Goal: Task Accomplishment & Management: Manage account settings

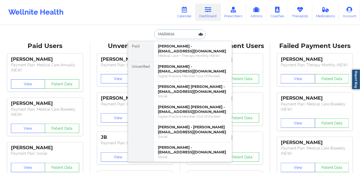
drag, startPoint x: 175, startPoint y: 33, endPoint x: 153, endPoint y: 33, distance: 21.9
click at [154, 33] on input "MARIANA" at bounding box center [180, 34] width 52 height 10
paste input "[PERSON_NAME]"
type input "[PERSON_NAME]"
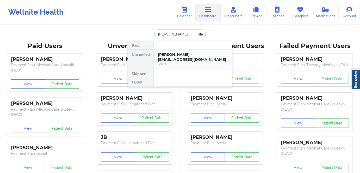
click at [171, 56] on div "[PERSON_NAME] - [EMAIL_ADDRESS][DOMAIN_NAME]" at bounding box center [193, 57] width 70 height 10
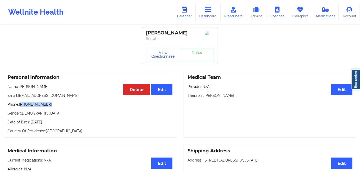
drag, startPoint x: 50, startPoint y: 104, endPoint x: 21, endPoint y: 104, distance: 28.9
click at [21, 104] on p "Phone: [PHONE_NUMBER]" at bounding box center [90, 104] width 165 height 5
copy p "[PHONE_NUMBER]"
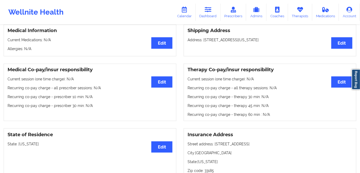
scroll to position [118, 0]
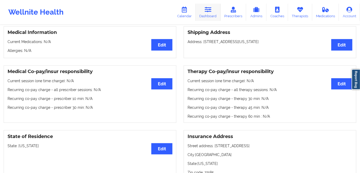
click at [206, 16] on link "Dashboard" at bounding box center [208, 12] width 25 height 17
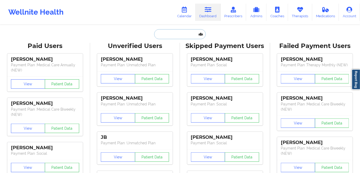
click at [173, 33] on input "text" at bounding box center [180, 34] width 52 height 10
paste input "[PERSON_NAME]"
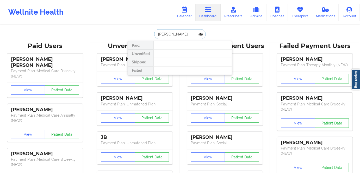
drag, startPoint x: 169, startPoint y: 34, endPoint x: 151, endPoint y: 32, distance: 17.9
click at [151, 32] on div "[PERSON_NAME] Paid Unverified Skipped Failed" at bounding box center [180, 34] width 104 height 10
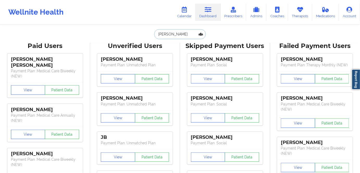
type input "[PERSON_NAME]"
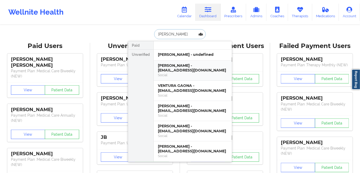
click at [177, 70] on div "[PERSON_NAME] - [EMAIL_ADDRESS][DOMAIN_NAME]" at bounding box center [193, 68] width 70 height 10
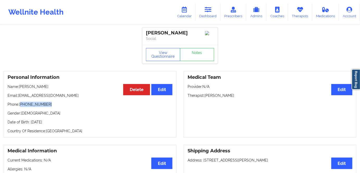
drag, startPoint x: 51, startPoint y: 106, endPoint x: 21, endPoint y: 106, distance: 30.2
click at [21, 106] on p "Phone: [PHONE_NUMBER]" at bounding box center [90, 104] width 165 height 5
copy p "[PHONE_NUMBER]"
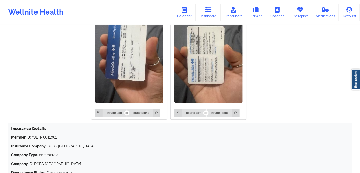
scroll to position [426, 0]
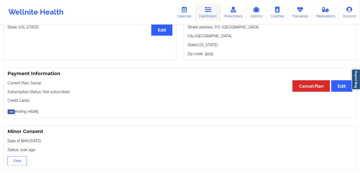
click at [208, 13] on icon at bounding box center [208, 10] width 7 height 6
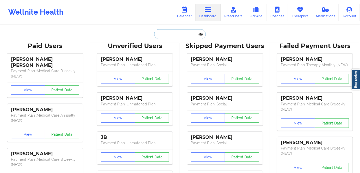
click at [178, 31] on input "text" at bounding box center [180, 34] width 52 height 10
paste input "[PERSON_NAME]"
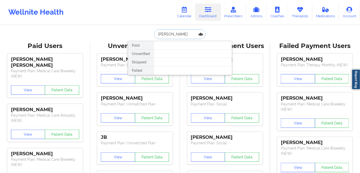
drag, startPoint x: 171, startPoint y: 33, endPoint x: 150, endPoint y: 30, distance: 21.3
click at [150, 30] on div "[PERSON_NAME] Paid Unverified Skipped Failed" at bounding box center [180, 34] width 104 height 10
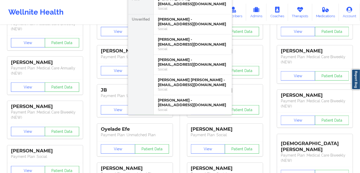
type input "[PERSON_NAME]"
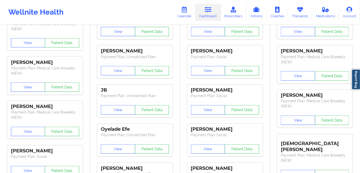
click at [0, 0] on div "[PERSON_NAME] - [EMAIL_ADDRESS][DOMAIN_NAME] Social" at bounding box center [0, 0] width 0 height 0
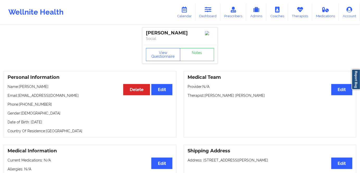
click at [171, 32] on div "[PERSON_NAME]" at bounding box center [180, 33] width 68 height 6
drag, startPoint x: 176, startPoint y: 33, endPoint x: 141, endPoint y: 32, distance: 34.7
click at [205, 10] on link "Dashboard" at bounding box center [208, 12] width 25 height 17
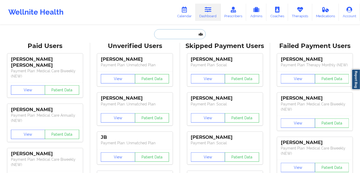
click at [183, 32] on input "text" at bounding box center [180, 34] width 52 height 10
paste input "[PERSON_NAME]"
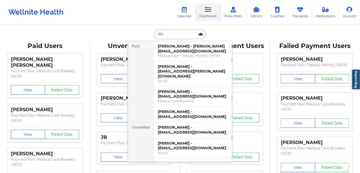
type input "K"
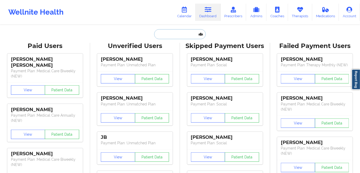
click at [164, 36] on input "text" at bounding box center [180, 34] width 52 height 10
paste input "[PERSON_NAME]"
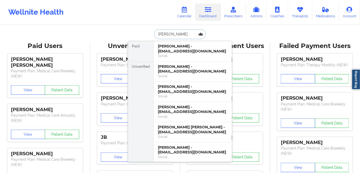
type input "[PERSON_NAME]"
click at [178, 33] on input "[PERSON_NAME]" at bounding box center [180, 34] width 52 height 10
click at [183, 106] on div "[PERSON_NAME] - [EMAIL_ADDRESS][DOMAIN_NAME]" at bounding box center [193, 109] width 70 height 10
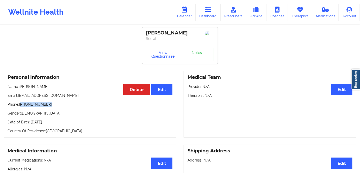
drag, startPoint x: 53, startPoint y: 105, endPoint x: 21, endPoint y: 106, distance: 31.5
click at [21, 106] on p "Phone: [PHONE_NUMBER]" at bounding box center [90, 104] width 165 height 5
copy p "[PHONE_NUMBER]"
click at [47, 107] on p "Phone: [PHONE_NUMBER]" at bounding box center [90, 104] width 165 height 5
drag, startPoint x: 49, startPoint y: 106, endPoint x: 22, endPoint y: 106, distance: 27.4
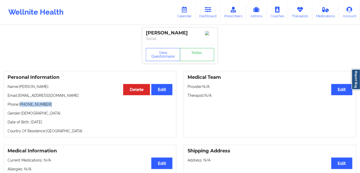
click at [22, 106] on p "Phone: [PHONE_NUMBER]" at bounding box center [90, 104] width 165 height 5
copy p "[PHONE_NUMBER]"
click at [215, 17] on link "Dashboard" at bounding box center [208, 12] width 25 height 17
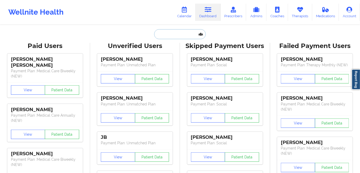
click at [181, 36] on input "text" at bounding box center [180, 34] width 52 height 10
paste input "[PERSON_NAME]"
click at [190, 33] on input "[PERSON_NAME]" at bounding box center [180, 34] width 52 height 10
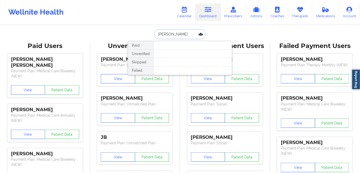
drag, startPoint x: 174, startPoint y: 33, endPoint x: 143, endPoint y: 30, distance: 31.4
click at [143, 30] on div "[PERSON_NAME] Paid Unverified Skipped Failed" at bounding box center [180, 34] width 104 height 10
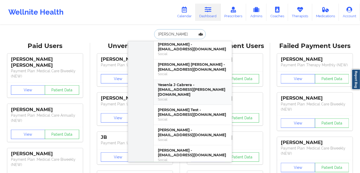
scroll to position [95, 0]
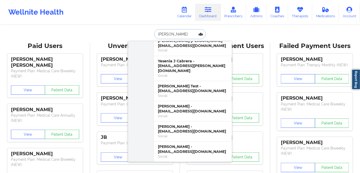
drag, startPoint x: 174, startPoint y: 35, endPoint x: 142, endPoint y: 30, distance: 32.9
click at [141, 30] on div "[PERSON_NAME] Paid Unverified [PERSON_NAME] - [EMAIL_ADDRESS][DOMAIN_NAME] Soci…" at bounding box center [180, 34] width 104 height 10
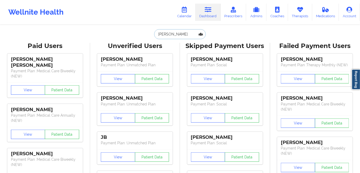
paste input "[PERSON_NAME]"
type input "[PERSON_NAME]"
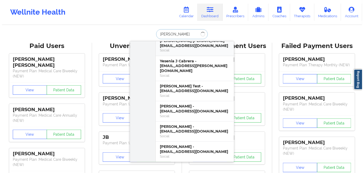
scroll to position [0, 0]
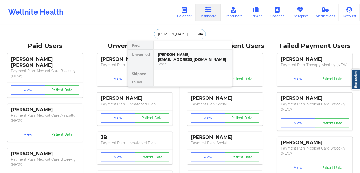
click at [172, 58] on div "[PERSON_NAME] - [EMAIL_ADDRESS][DOMAIN_NAME]" at bounding box center [193, 57] width 70 height 10
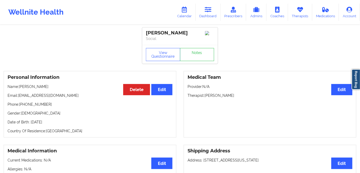
drag, startPoint x: 240, startPoint y: 98, endPoint x: 205, endPoint y: 97, distance: 35.5
click at [205, 97] on p "Therapist: [PERSON_NAME]" at bounding box center [270, 95] width 165 height 5
copy p "[PERSON_NAME]"
click at [186, 15] on link "Calendar" at bounding box center [184, 12] width 22 height 17
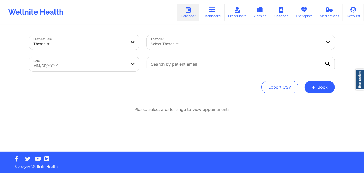
click at [178, 47] on div "Select Therapist" at bounding box center [234, 42] width 176 height 15
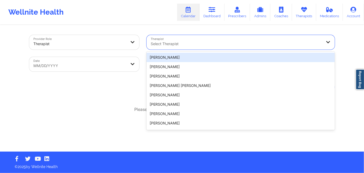
paste input "[PERSON_NAME]"
type input "[PERSON_NAME]"
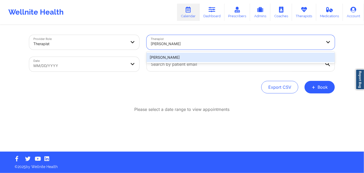
click at [168, 56] on div "[PERSON_NAME]" at bounding box center [240, 57] width 188 height 9
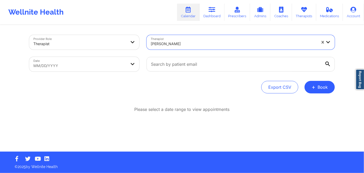
select select "2025-8"
select select "2025-9"
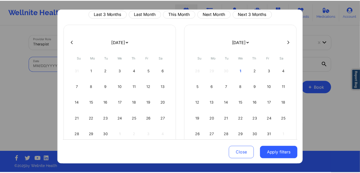
scroll to position [37, 0]
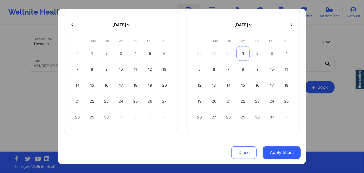
click at [240, 53] on div "1" at bounding box center [242, 53] width 13 height 15
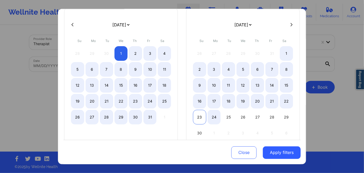
select select "2025-9"
select select "2025-10"
select select "2025-9"
select select "2025-10"
select select "2025-9"
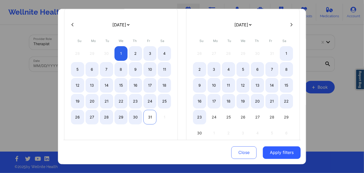
select select "2025-10"
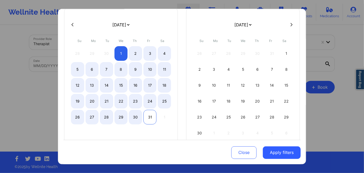
click at [148, 115] on div "31" at bounding box center [149, 116] width 13 height 15
select select "2025-9"
select select "2025-10"
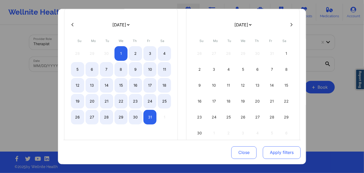
click at [285, 152] on button "Apply filters" at bounding box center [282, 152] width 38 height 13
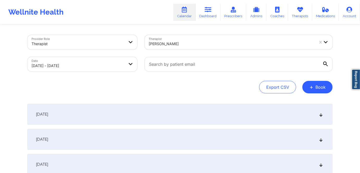
click at [48, 115] on span "[DATE]" at bounding box center [42, 113] width 12 height 5
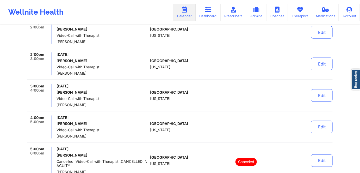
scroll to position [213, 0]
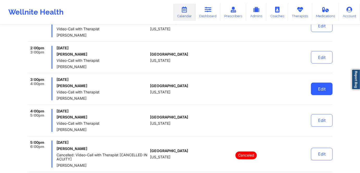
click at [319, 88] on button "Edit" at bounding box center [322, 89] width 22 height 13
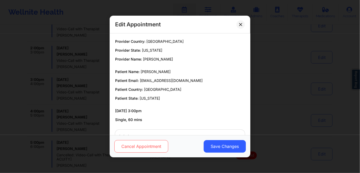
click at [157, 145] on button "Cancel Appointment" at bounding box center [141, 146] width 54 height 13
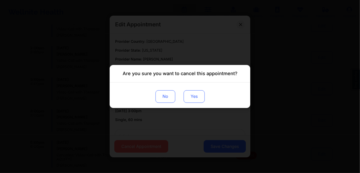
click at [194, 95] on button "Yes" at bounding box center [194, 96] width 21 height 13
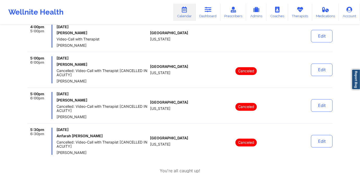
scroll to position [355, 0]
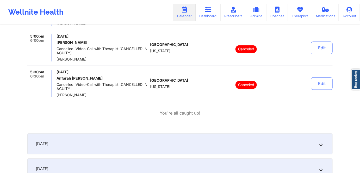
click at [48, 142] on span "[DATE]" at bounding box center [42, 143] width 12 height 5
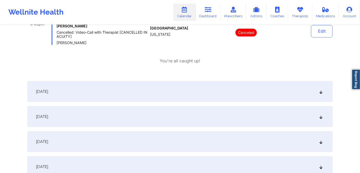
scroll to position [734, 0]
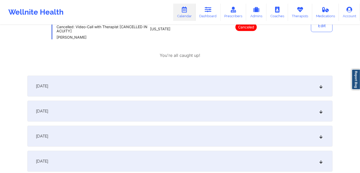
click at [48, 86] on span "[DATE]" at bounding box center [42, 85] width 12 height 5
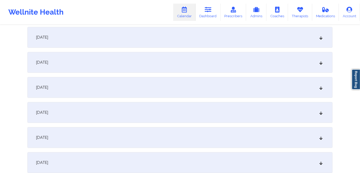
scroll to position [1137, 0]
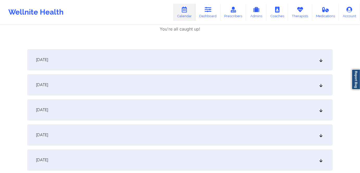
click at [48, 57] on span "[DATE]" at bounding box center [42, 59] width 12 height 5
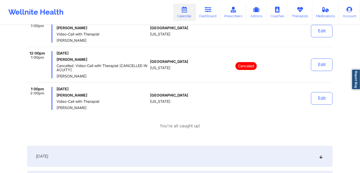
scroll to position [1184, 0]
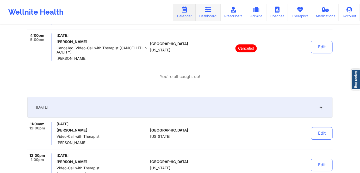
click at [209, 15] on link "Dashboard" at bounding box center [208, 12] width 25 height 17
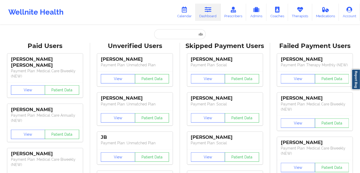
click at [171, 32] on input "text" at bounding box center [180, 34] width 52 height 10
paste input "[PERSON_NAME]"
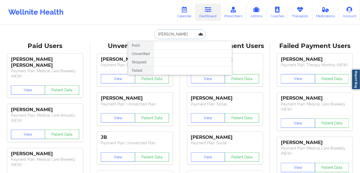
drag, startPoint x: 169, startPoint y: 33, endPoint x: 150, endPoint y: 32, distance: 19.0
click at [150, 32] on div "[PERSON_NAME] Paid Unverified Skipped Failed" at bounding box center [180, 34] width 104 height 10
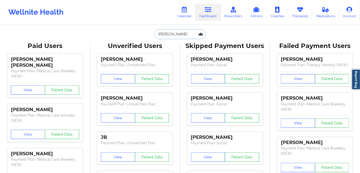
type input "[PERSON_NAME]"
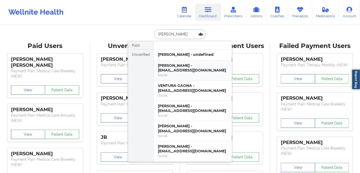
click at [173, 69] on div "[PERSON_NAME] - [EMAIL_ADDRESS][DOMAIN_NAME]" at bounding box center [193, 68] width 70 height 10
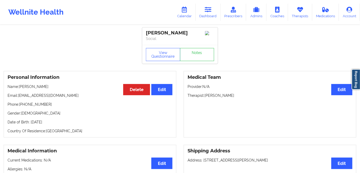
drag, startPoint x: 235, startPoint y: 97, endPoint x: 205, endPoint y: 96, distance: 30.2
click at [205, 96] on p "Therapist: [PERSON_NAME]" at bounding box center [270, 95] width 165 height 5
copy p "[PERSON_NAME]"
click at [185, 15] on link "Calendar" at bounding box center [184, 12] width 22 height 17
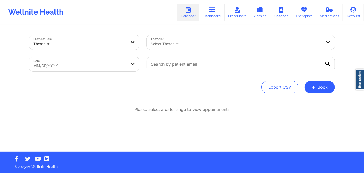
click at [198, 45] on div at bounding box center [236, 44] width 171 height 6
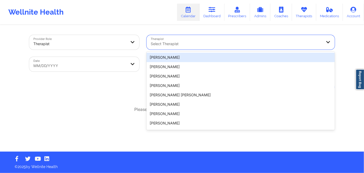
paste input "[PERSON_NAME]"
type input "[PERSON_NAME]"
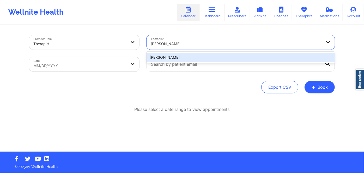
click at [173, 57] on div "[PERSON_NAME]" at bounding box center [240, 57] width 188 height 9
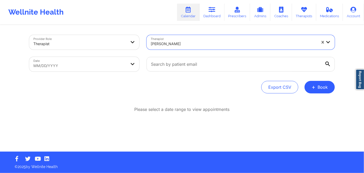
click at [86, 65] on body "Wellnite Health Calendar Dashboard Prescribers Admins Coaches Therapists Medica…" at bounding box center [182, 86] width 364 height 173
select select "2025-8"
select select "2025-9"
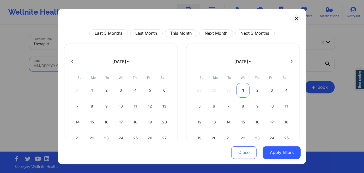
click at [240, 89] on div "1" at bounding box center [242, 90] width 13 height 15
select select "2025-9"
select select "2025-10"
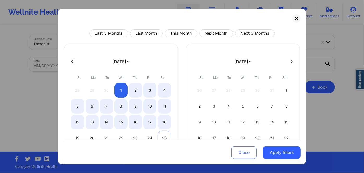
select select "2025-9"
select select "2025-10"
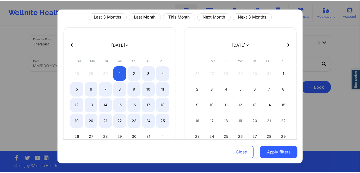
scroll to position [23, 0]
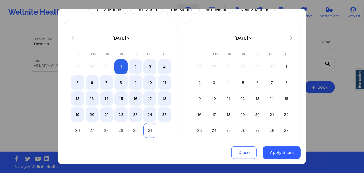
select select "2025-9"
select select "2025-10"
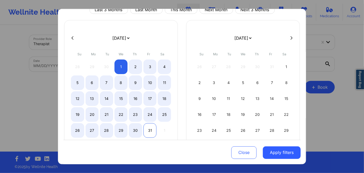
click at [148, 129] on div "31" at bounding box center [149, 130] width 13 height 15
select select "2025-9"
select select "2025-10"
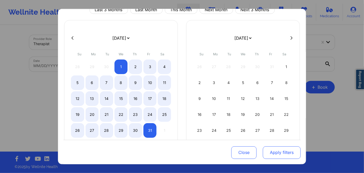
click at [284, 153] on button "Apply filters" at bounding box center [282, 152] width 38 height 13
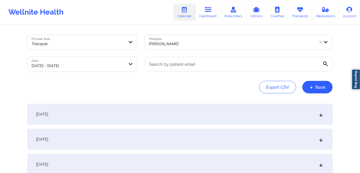
click at [48, 116] on span "[DATE]" at bounding box center [42, 113] width 12 height 5
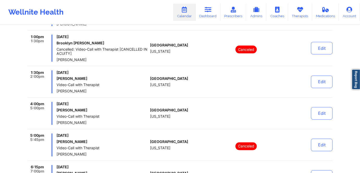
scroll to position [260, 0]
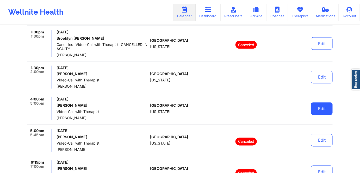
click at [323, 108] on button "Edit" at bounding box center [322, 108] width 22 height 13
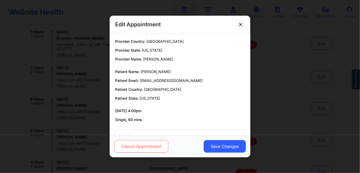
click at [153, 143] on button "Cancel Appointment" at bounding box center [141, 146] width 54 height 13
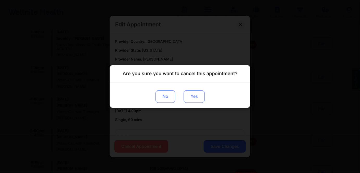
click at [194, 92] on button "Yes" at bounding box center [194, 96] width 21 height 13
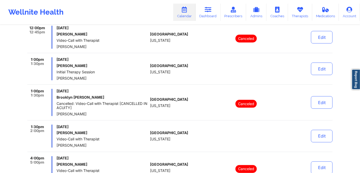
scroll to position [213, 0]
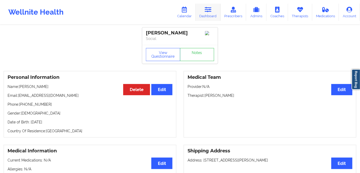
click at [210, 8] on icon at bounding box center [208, 10] width 7 height 6
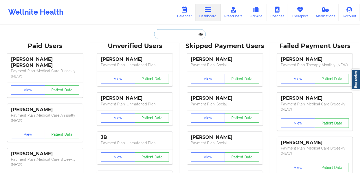
click at [173, 32] on input "text" at bounding box center [180, 34] width 52 height 10
paste input "[PERSON_NAME]"
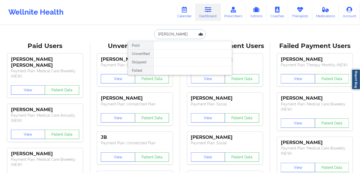
drag, startPoint x: 171, startPoint y: 33, endPoint x: 186, endPoint y: 34, distance: 14.9
click at [186, 34] on input "[PERSON_NAME]" at bounding box center [180, 34] width 52 height 10
click at [171, 31] on input "[PERSON_NAME]" at bounding box center [180, 34] width 52 height 10
click at [171, 33] on input "[PERSON_NAME]" at bounding box center [180, 34] width 52 height 10
drag, startPoint x: 173, startPoint y: 34, endPoint x: 198, endPoint y: 34, distance: 25.0
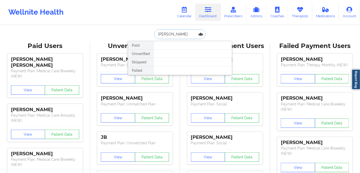
click at [198, 34] on input "[PERSON_NAME]" at bounding box center [180, 34] width 52 height 10
type input "[PERSON_NAME]"
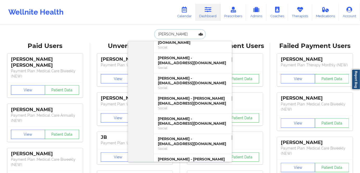
scroll to position [71, 0]
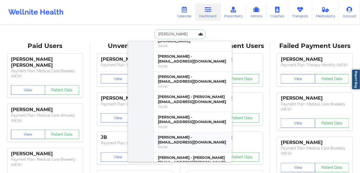
click at [180, 135] on div "[PERSON_NAME] - [EMAIL_ADDRESS][DOMAIN_NAME]" at bounding box center [193, 140] width 70 height 10
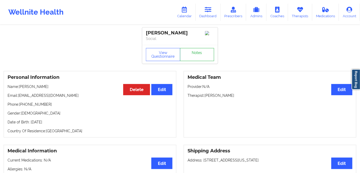
drag, startPoint x: 58, startPoint y: 88, endPoint x: 190, endPoint y: 60, distance: 135.5
click at [10, 85] on p "Name: [PERSON_NAME]" at bounding box center [90, 86] width 165 height 5
copy p "ame: [PERSON_NAME]"
drag, startPoint x: 53, startPoint y: 106, endPoint x: 21, endPoint y: 105, distance: 32.3
click at [21, 105] on p "Phone: [PHONE_NUMBER]" at bounding box center [90, 104] width 165 height 5
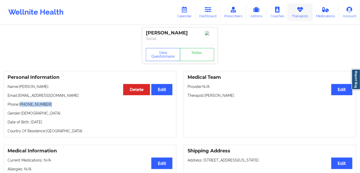
copy p "[PHONE_NUMBER]"
drag, startPoint x: 239, startPoint y: 96, endPoint x: 204, endPoint y: 97, distance: 34.1
click at [204, 97] on p "Therapist: [PERSON_NAME]" at bounding box center [270, 95] width 165 height 5
copy p "[PERSON_NAME]"
click at [187, 15] on link "Calendar" at bounding box center [184, 12] width 22 height 17
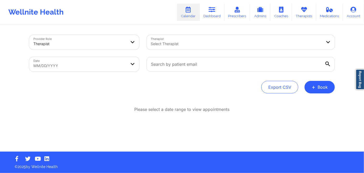
click at [183, 45] on div at bounding box center [236, 44] width 171 height 6
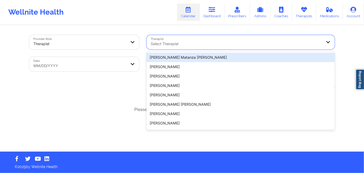
paste input "[PERSON_NAME]"
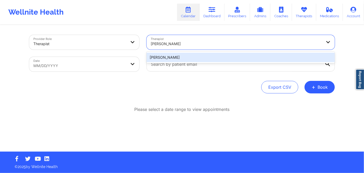
type input "[PERSON_NAME]"
select select "2025-8"
select select "2025-9"
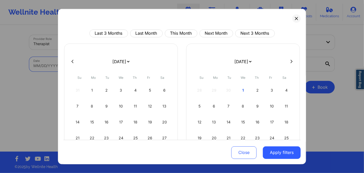
click at [106, 67] on body "Wellnite Health Calendar Dashboard Prescribers Admins Coaches Therapists Medica…" at bounding box center [182, 86] width 364 height 173
click at [242, 88] on div "1" at bounding box center [242, 90] width 13 height 15
select select "2025-9"
select select "2025-10"
select select "2025-9"
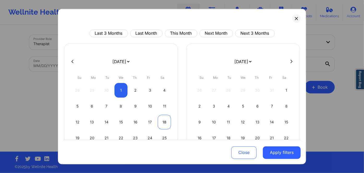
select select "2025-10"
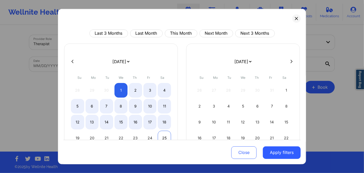
select select "2025-9"
select select "2025-10"
select select "2025-9"
select select "2025-10"
select select "2025-9"
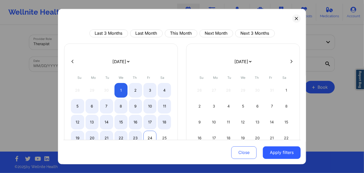
select select "2025-10"
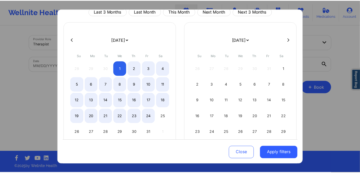
scroll to position [47, 0]
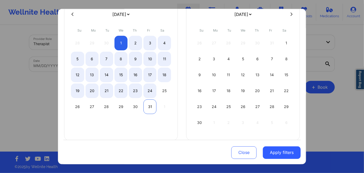
select select "2025-9"
select select "2025-10"
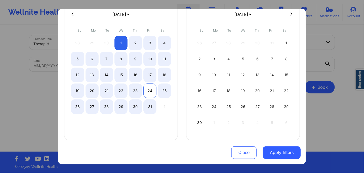
select select "2025-9"
select select "2025-10"
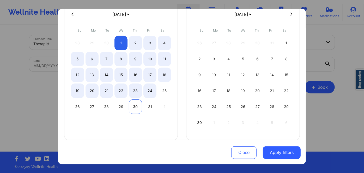
select select "2025-9"
select select "2025-10"
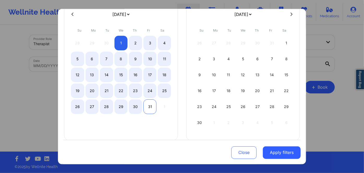
select select "2025-9"
select select "2025-10"
click at [148, 105] on div "31" at bounding box center [149, 106] width 13 height 15
select select "2025-9"
select select "2025-10"
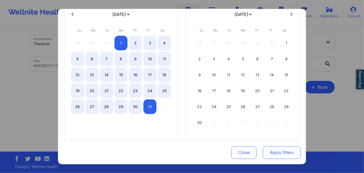
click at [283, 152] on button "Apply filters" at bounding box center [282, 152] width 38 height 13
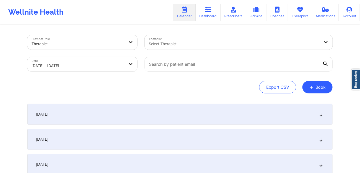
click at [101, 116] on div "[DATE]" at bounding box center [179, 114] width 305 height 21
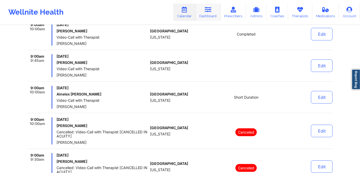
scroll to position [734, 0]
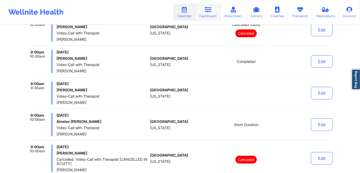
click at [206, 7] on icon at bounding box center [208, 10] width 7 height 6
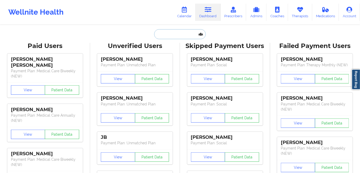
click at [170, 34] on input "text" at bounding box center [180, 34] width 52 height 10
paste input "[PERSON_NAME]"
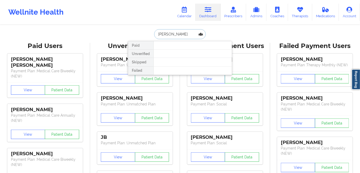
drag, startPoint x: 191, startPoint y: 35, endPoint x: 179, endPoint y: 34, distance: 12.0
click at [179, 34] on input "[PERSON_NAME]" at bounding box center [180, 34] width 52 height 10
type input "ALESSANDRA"
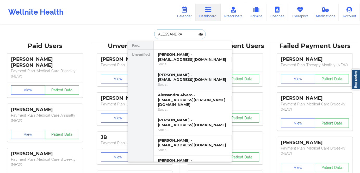
click at [169, 78] on div "[PERSON_NAME] - [EMAIL_ADDRESS][DOMAIN_NAME]" at bounding box center [193, 77] width 70 height 10
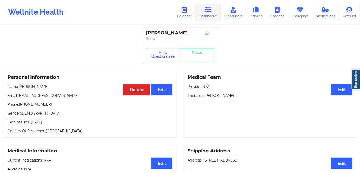
click at [208, 13] on link "Dashboard" at bounding box center [208, 12] width 25 height 17
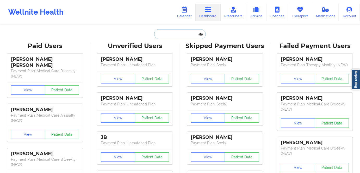
click at [180, 35] on input "text" at bounding box center [180, 34] width 52 height 10
paste input "[PERSON_NAME]"
type input "[PERSON_NAME]"
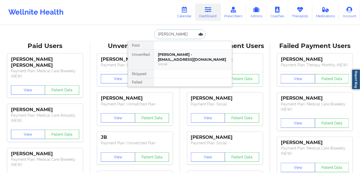
click at [170, 61] on div "[PERSON_NAME] - [EMAIL_ADDRESS][DOMAIN_NAME]" at bounding box center [193, 57] width 70 height 10
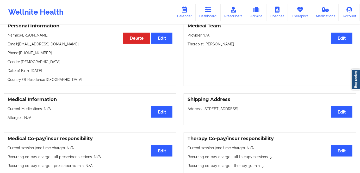
scroll to position [41, 0]
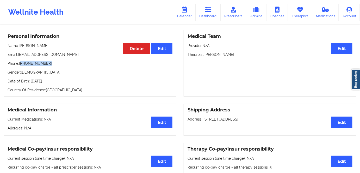
drag, startPoint x: 54, startPoint y: 65, endPoint x: 21, endPoint y: 65, distance: 32.8
click at [21, 65] on p "Phone: [PHONE_NUMBER]" at bounding box center [90, 63] width 165 height 5
copy p "[PHONE_NUMBER]"
click at [210, 14] on link "Dashboard" at bounding box center [208, 12] width 25 height 17
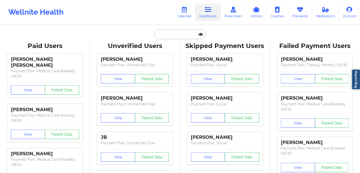
click at [168, 31] on input "text" at bounding box center [180, 34] width 52 height 10
paste input "[PERSON_NAME]"
type input "[PERSON_NAME]"
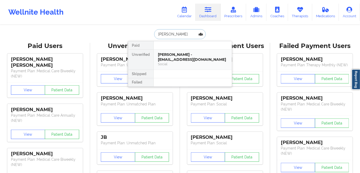
click at [166, 57] on div "[PERSON_NAME] - [EMAIL_ADDRESS][DOMAIN_NAME]" at bounding box center [193, 57] width 70 height 10
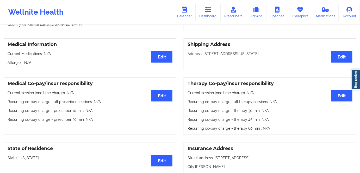
scroll to position [47, 0]
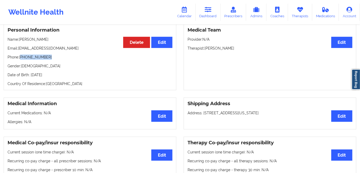
drag, startPoint x: 49, startPoint y: 57, endPoint x: 21, endPoint y: 58, distance: 28.2
click at [21, 58] on p "Phone: [PHONE_NUMBER]" at bounding box center [90, 56] width 165 height 5
